Goal: Task Accomplishment & Management: Use online tool/utility

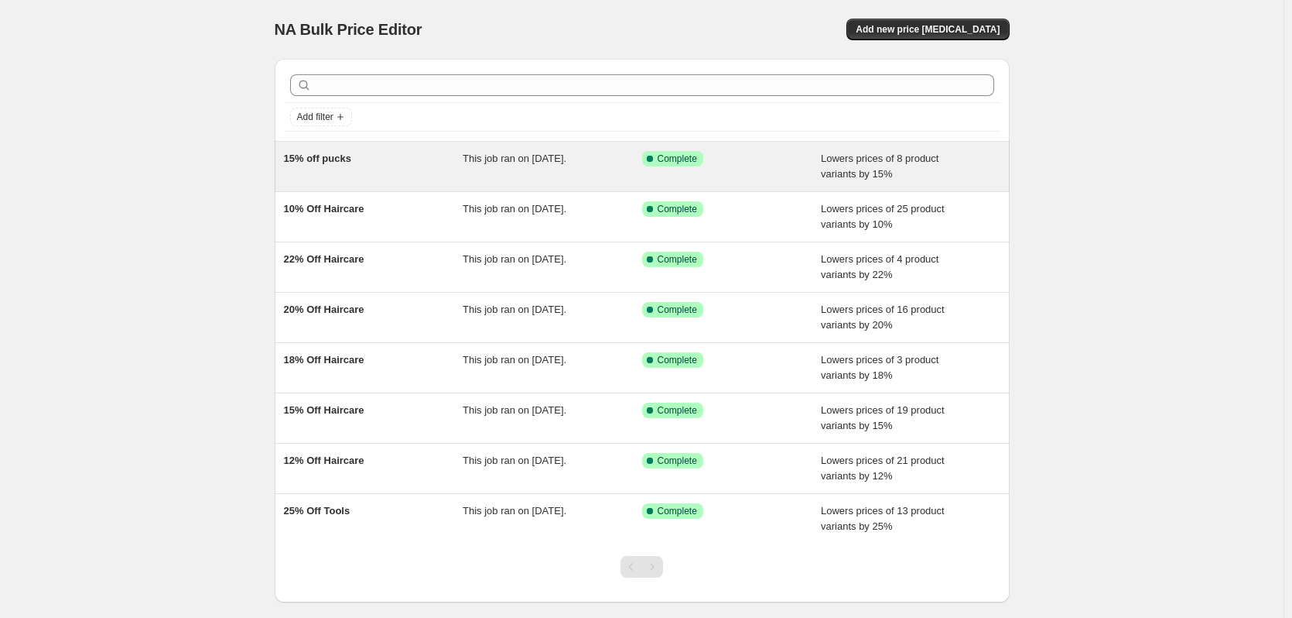
click at [721, 178] on div "Success Complete Complete" at bounding box center [732, 166] width 180 height 31
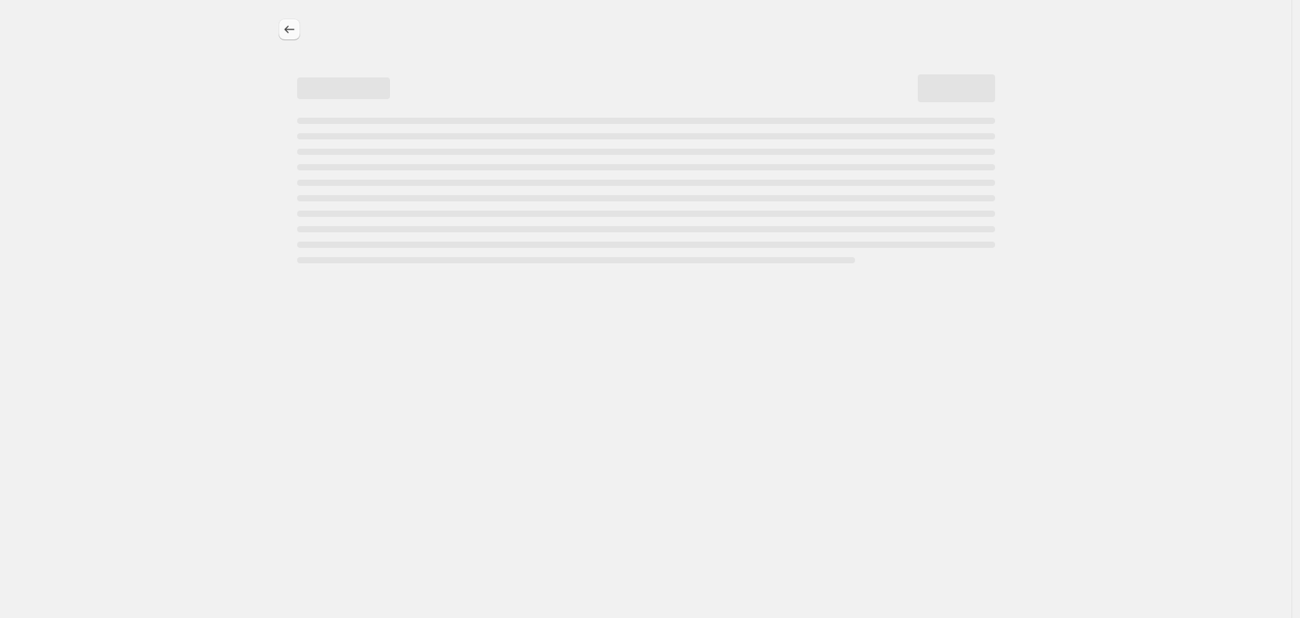
select select "percentage"
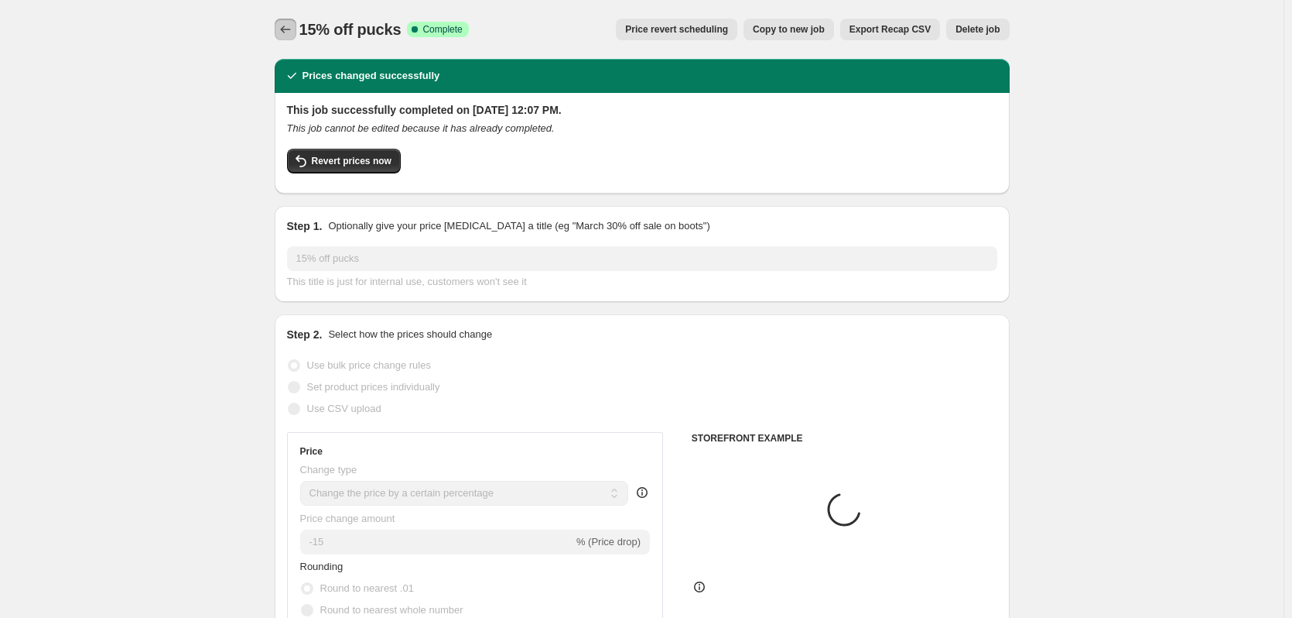
click at [285, 30] on icon "Price change jobs" at bounding box center [285, 30] width 10 height 8
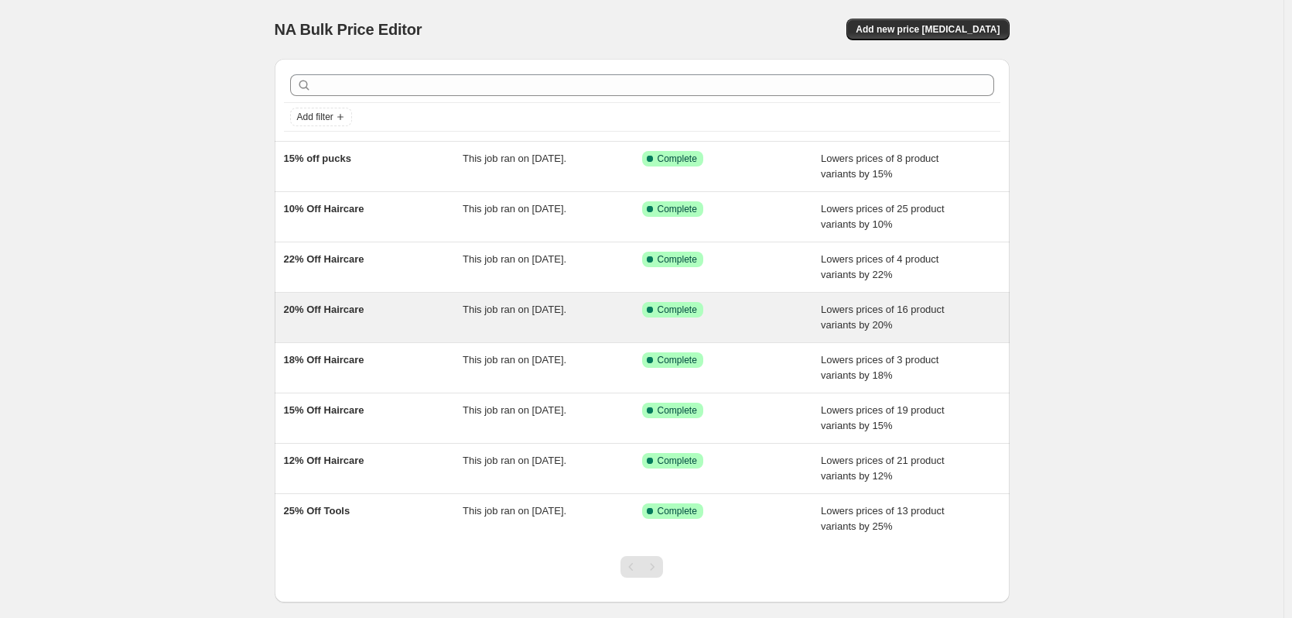
click at [828, 329] on span "Lowers prices of 16 product variants by 20%" at bounding box center [883, 316] width 124 height 27
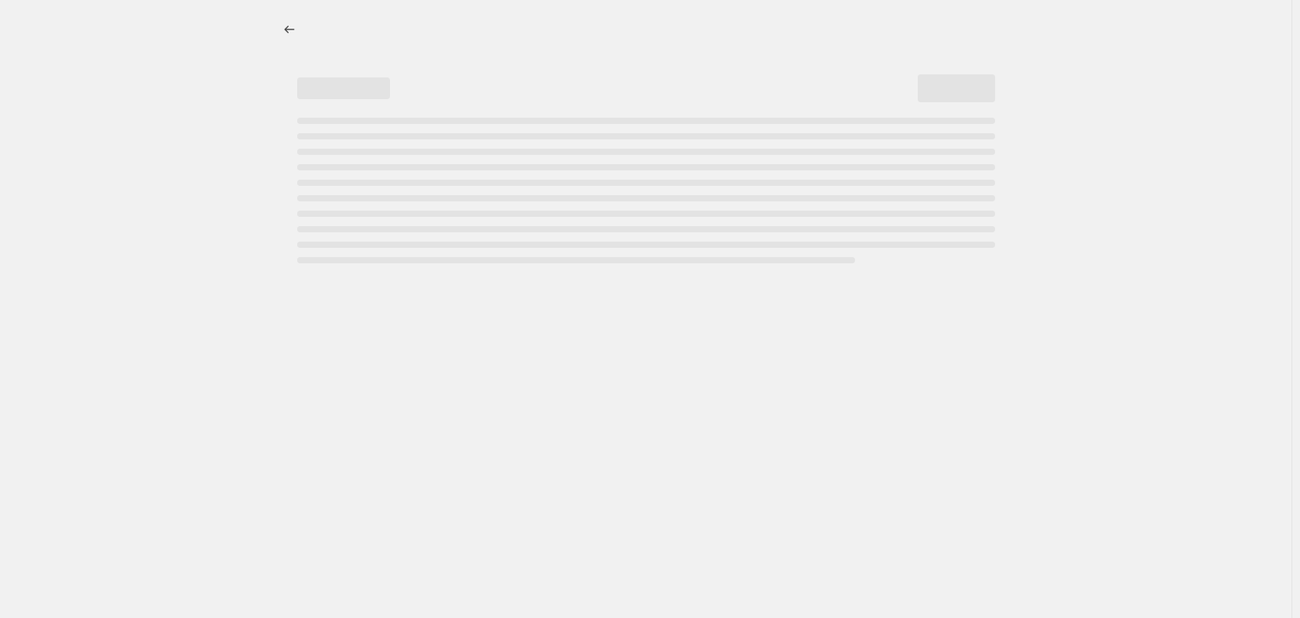
select select "percentage"
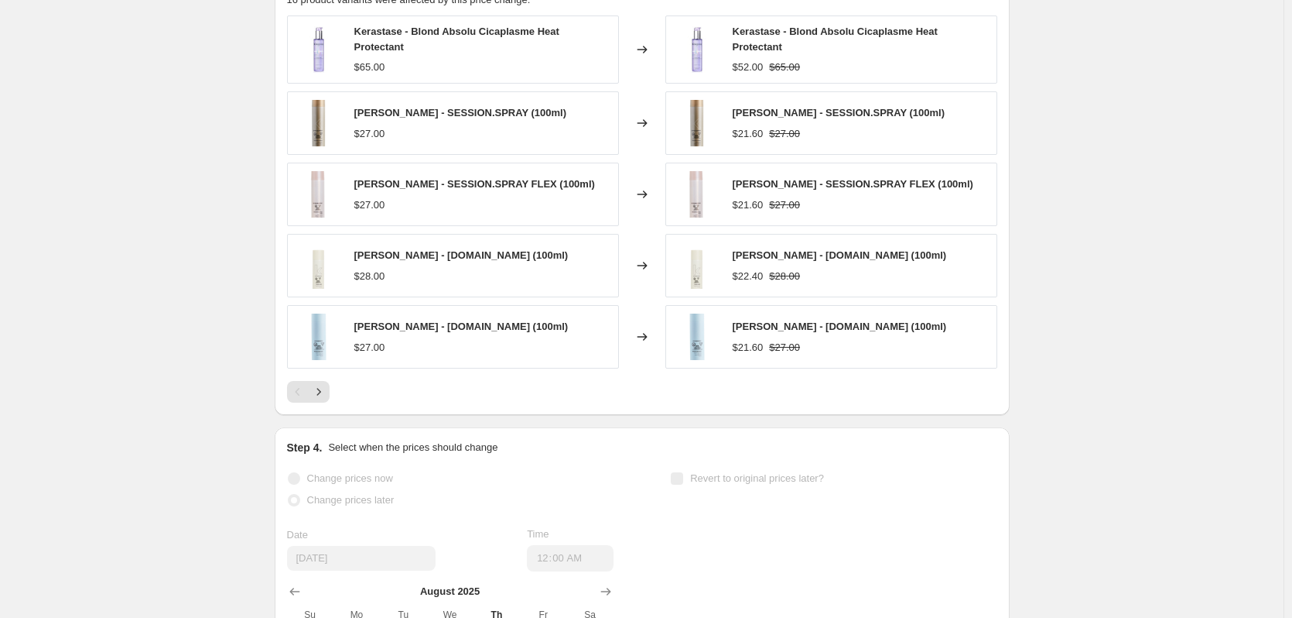
scroll to position [1083, 0]
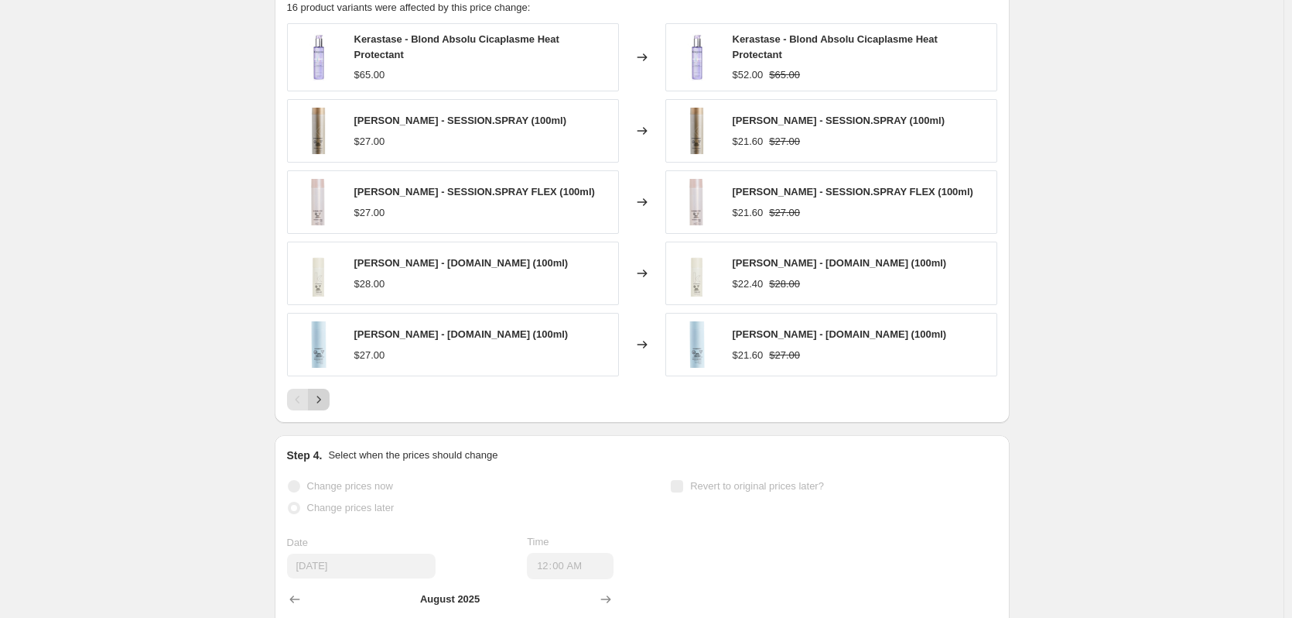
click at [313, 395] on button "Next" at bounding box center [319, 399] width 22 height 22
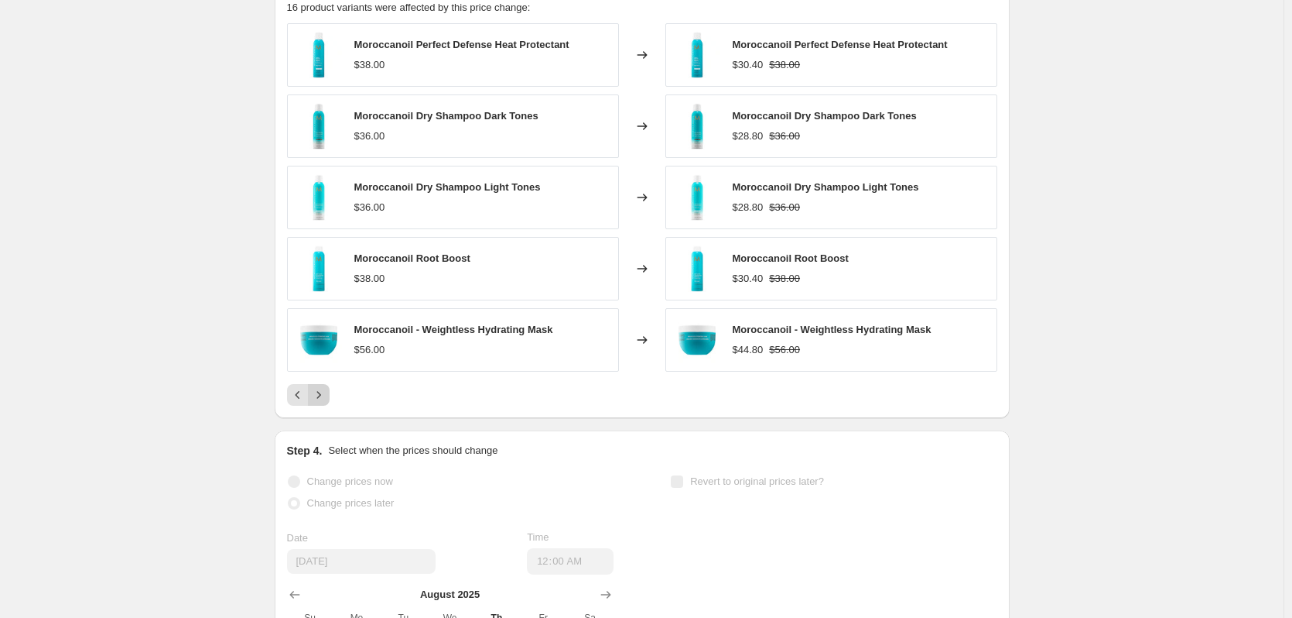
click at [321, 397] on icon "Next" at bounding box center [318, 394] width 15 height 15
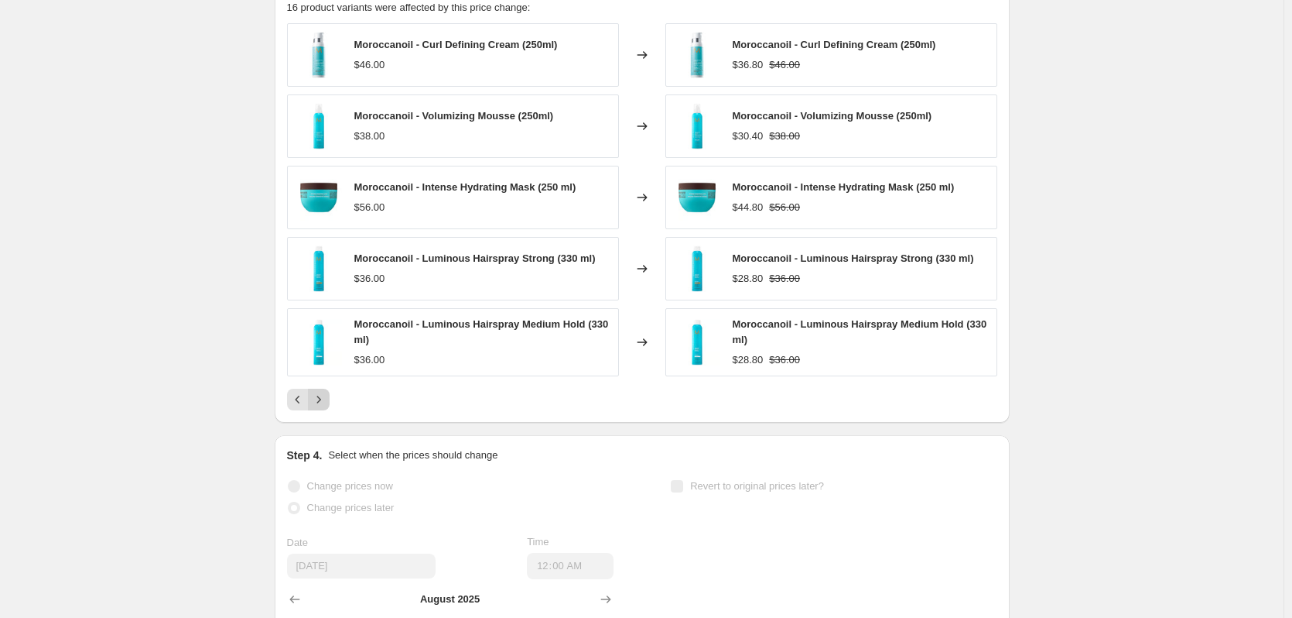
click at [311, 396] on button "Next" at bounding box center [319, 399] width 22 height 22
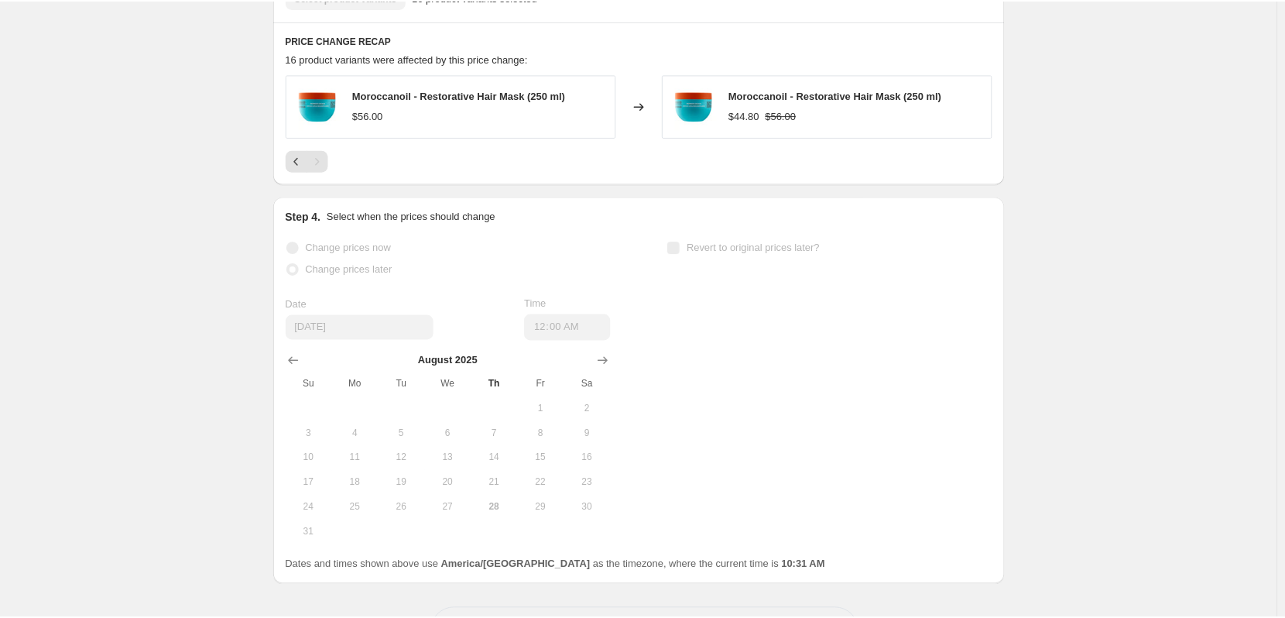
scroll to position [1006, 0]
